Goal: Task Accomplishment & Management: Manage account settings

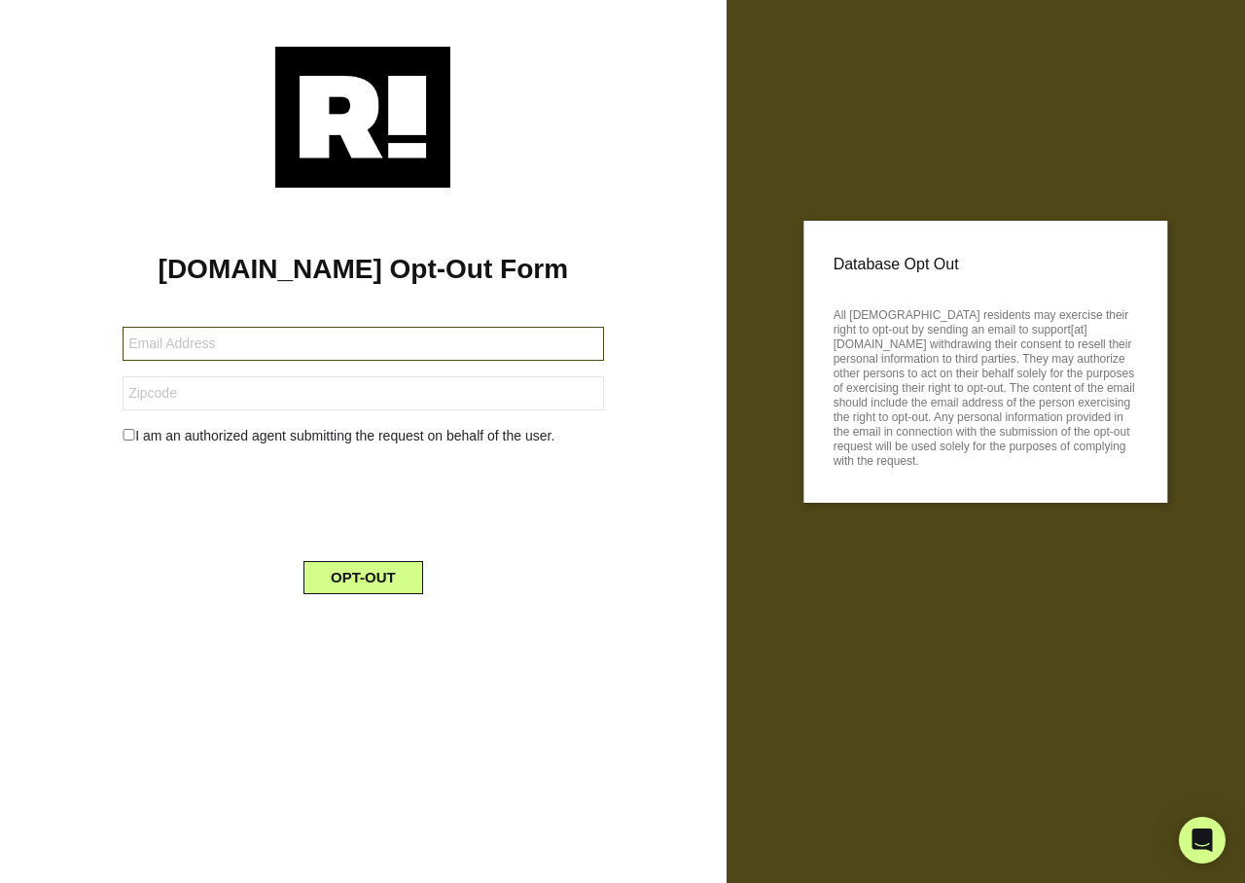
type input "[EMAIL_ADDRESS][DOMAIN_NAME]"
type input "55944"
type input "johnnykris1@sbcglobal.net"
type input "91604"
